Goal: Task Accomplishment & Management: Complete application form

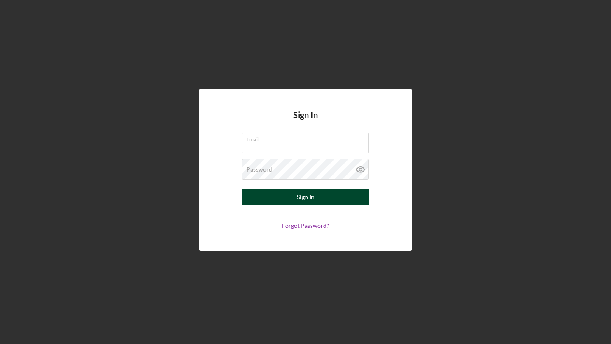
type input "service@masamijamedia.com"
click at [312, 202] on div "Sign In" at bounding box center [305, 197] width 17 height 17
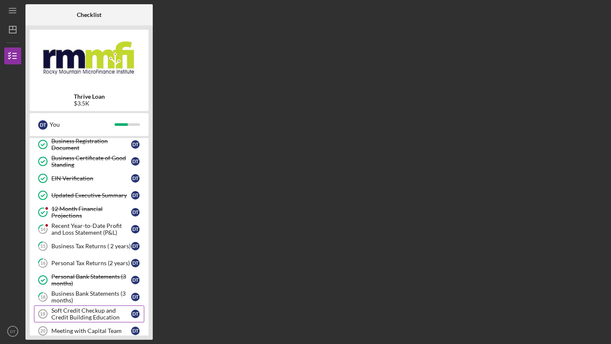
scroll to position [89, 0]
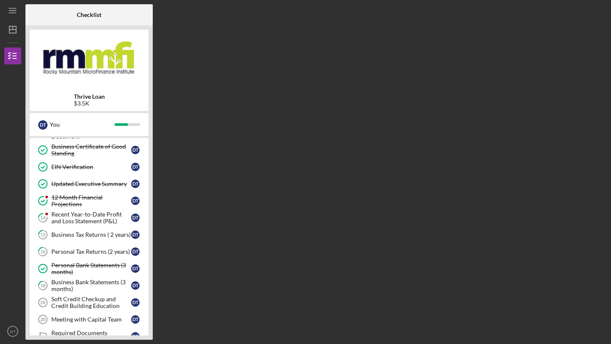
scroll to position [103, 0]
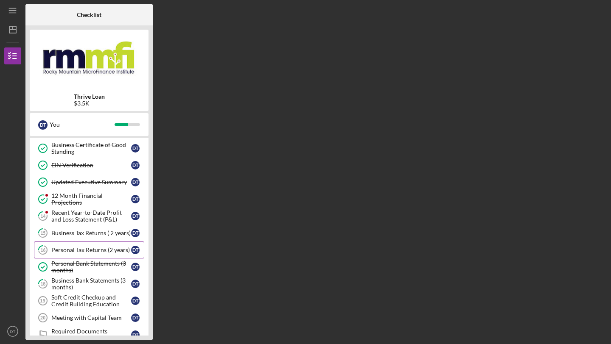
click at [91, 247] on div "Personal Tax Returns (2 years)" at bounding box center [91, 250] width 80 height 7
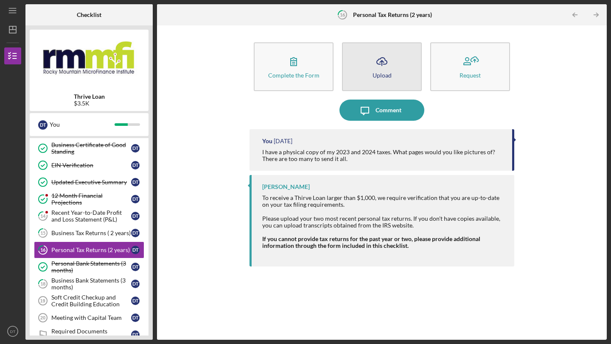
click at [374, 59] on icon "Icon/Upload" at bounding box center [381, 61] width 21 height 21
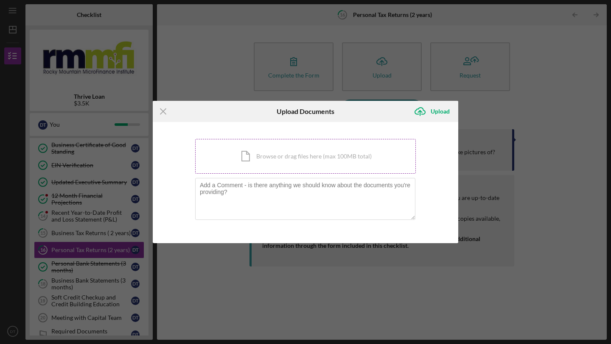
click at [248, 151] on div "Icon/Document Browse or drag files here (max 100MB total) Tap to choose files o…" at bounding box center [305, 156] width 220 height 35
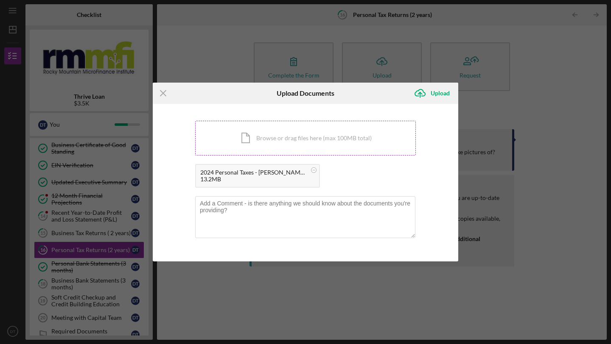
click at [303, 136] on div "Icon/Document Browse or drag files here (max 100MB total) Tap to choose files o…" at bounding box center [305, 138] width 220 height 35
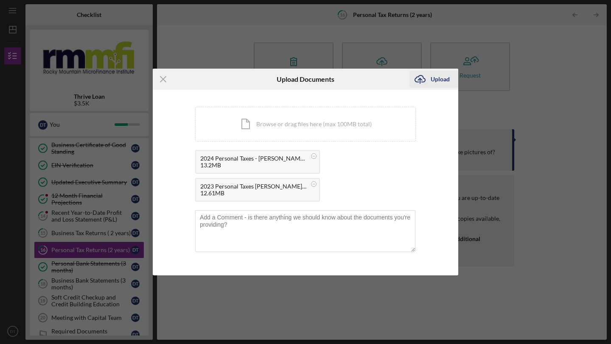
click at [440, 79] on div "Upload" at bounding box center [439, 79] width 19 height 17
